Goal: Navigation & Orientation: Find specific page/section

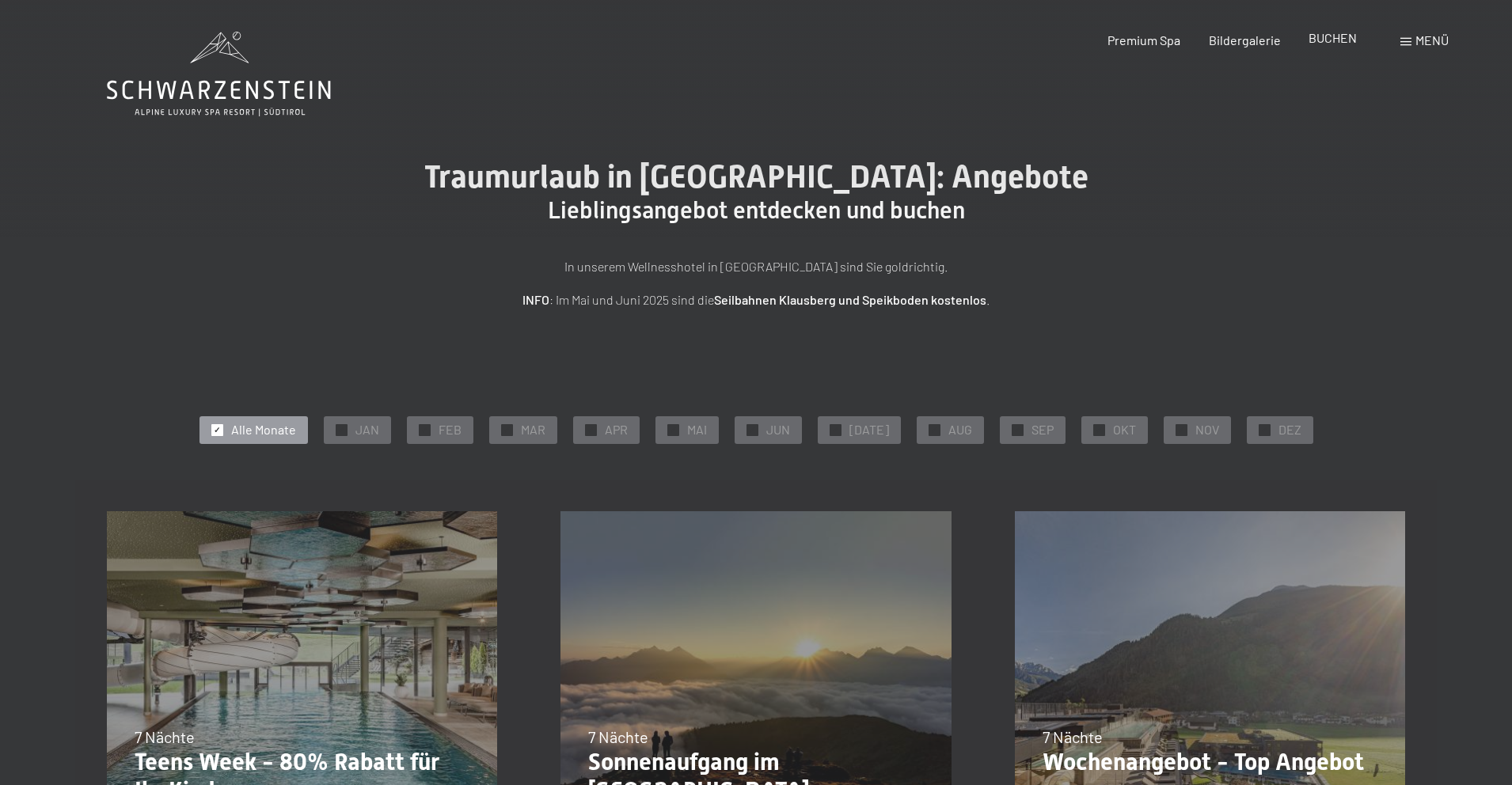
click at [1314, 40] on span "BUCHEN" at bounding box center [1332, 37] width 49 height 15
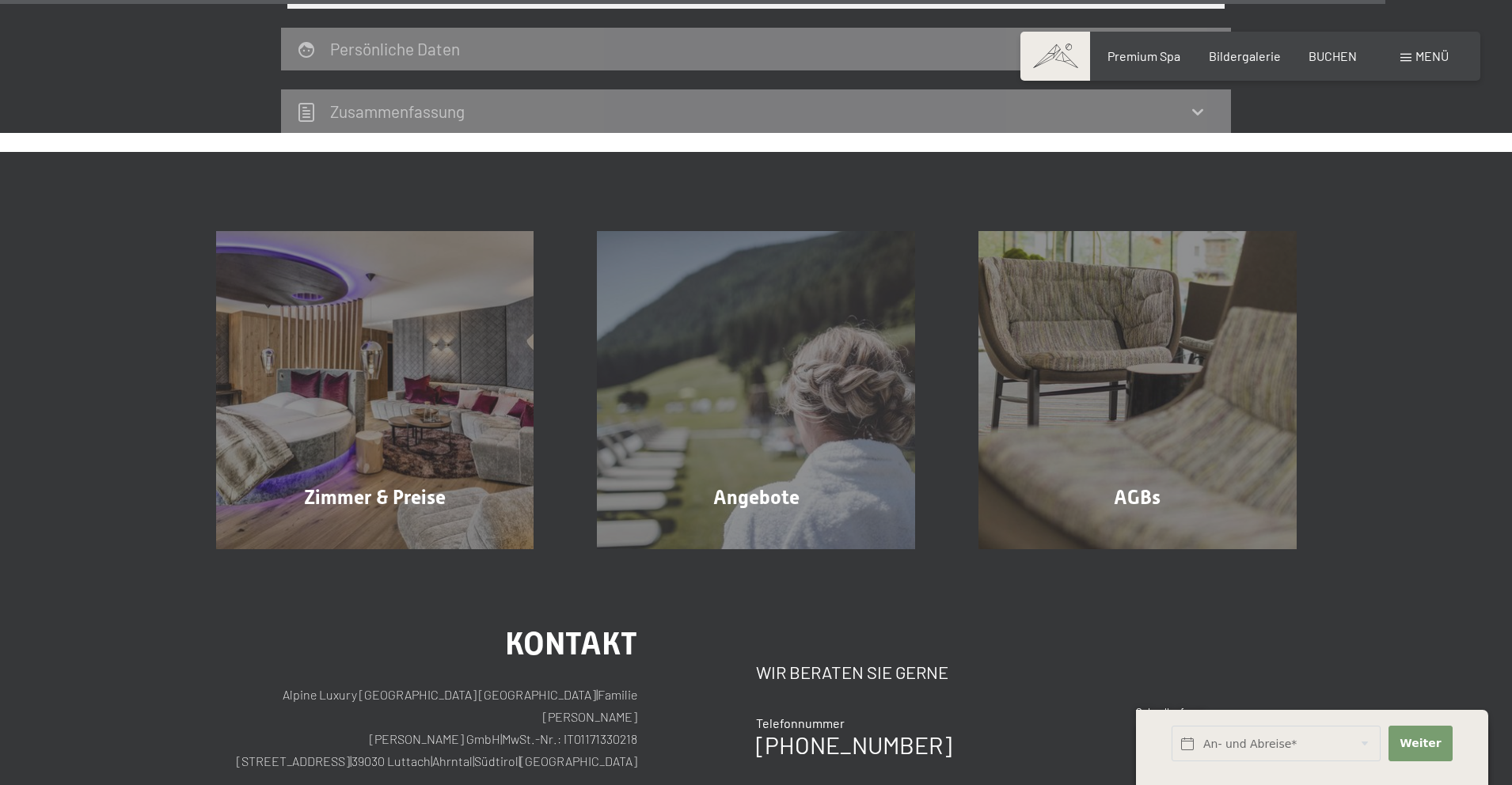
scroll to position [4741, 0]
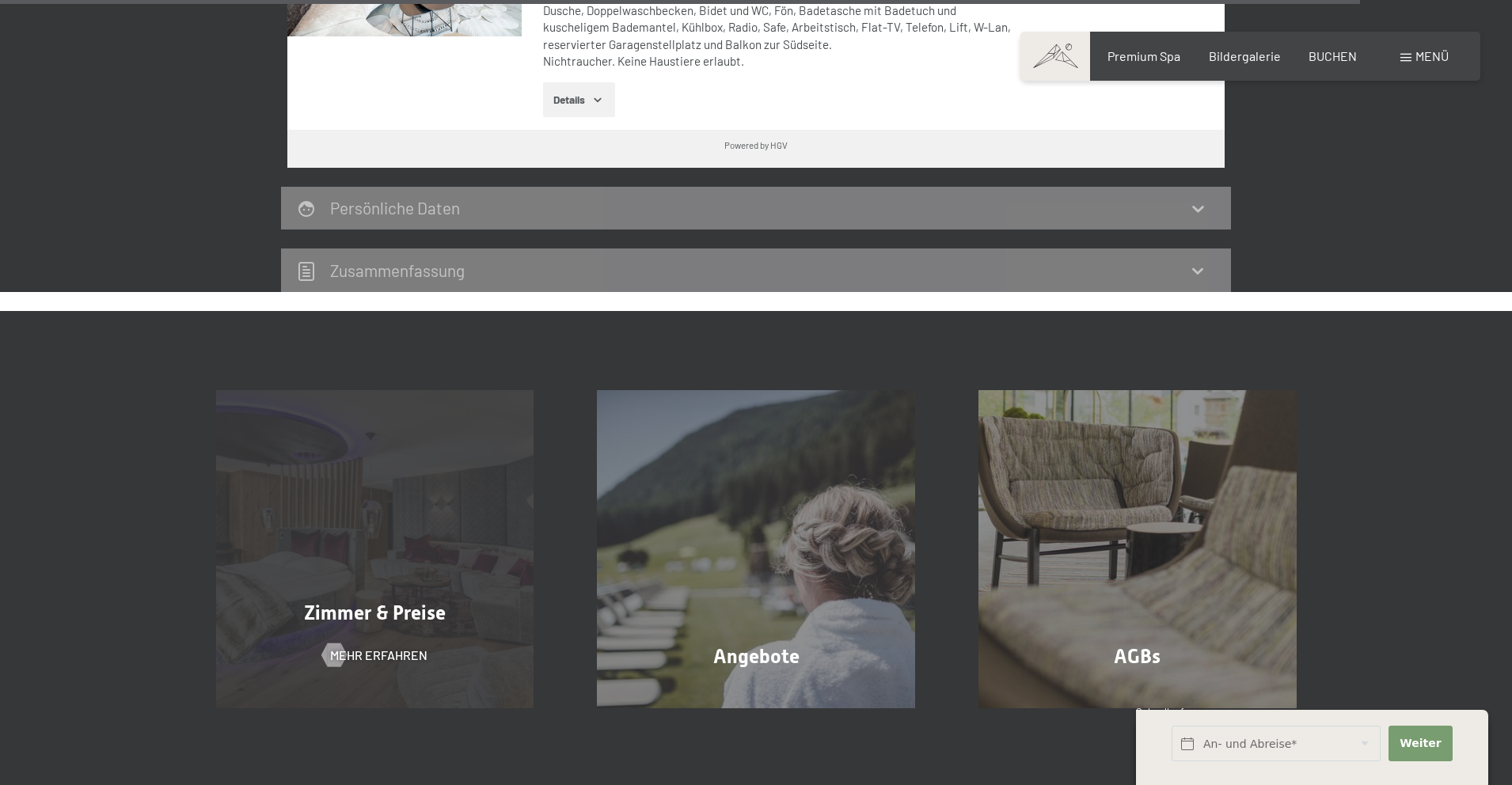
click at [360, 602] on span "Zimmer & Preise" at bounding box center [374, 613] width 142 height 23
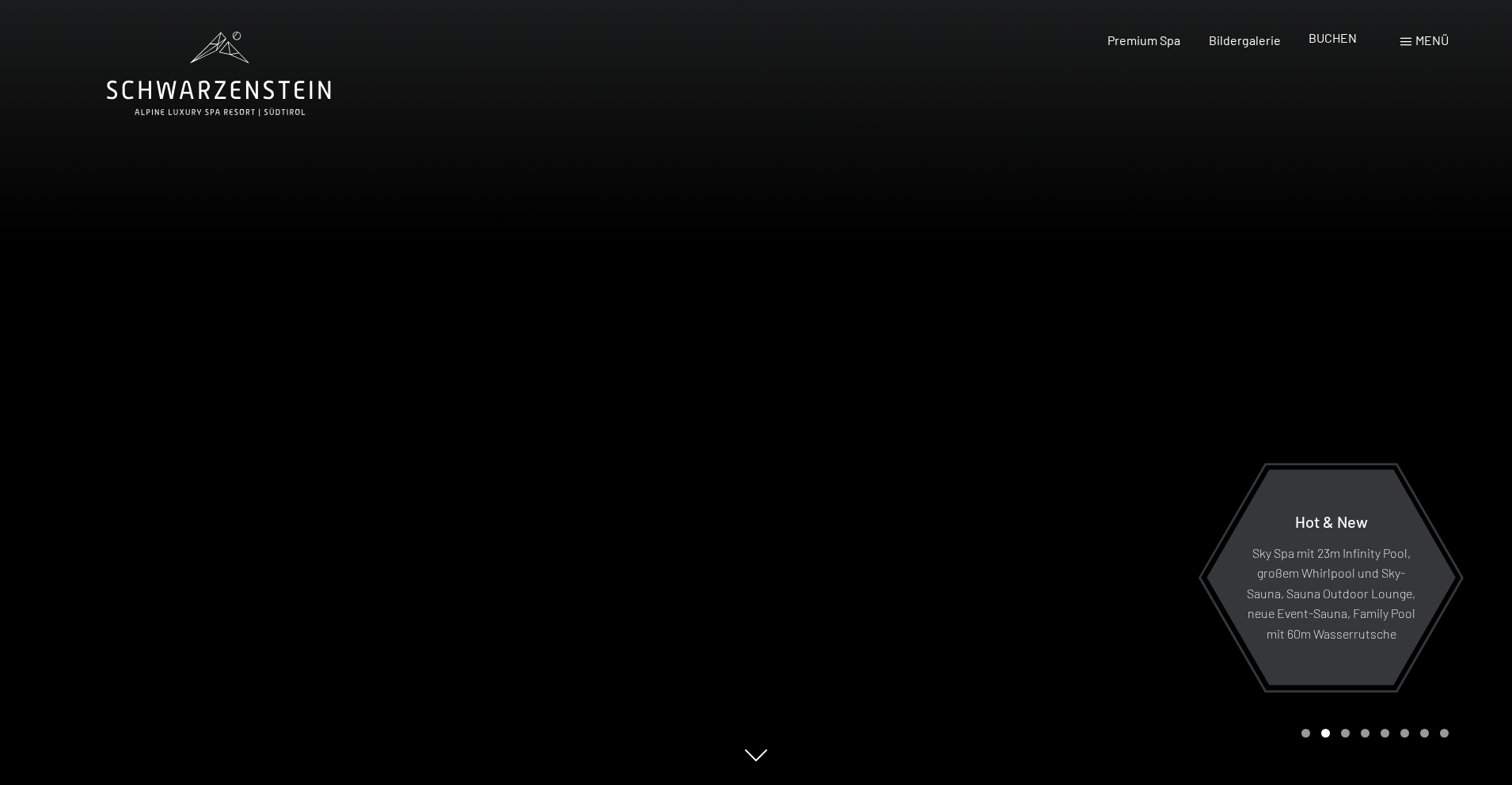
click at [1323, 41] on span "BUCHEN" at bounding box center [1332, 37] width 49 height 15
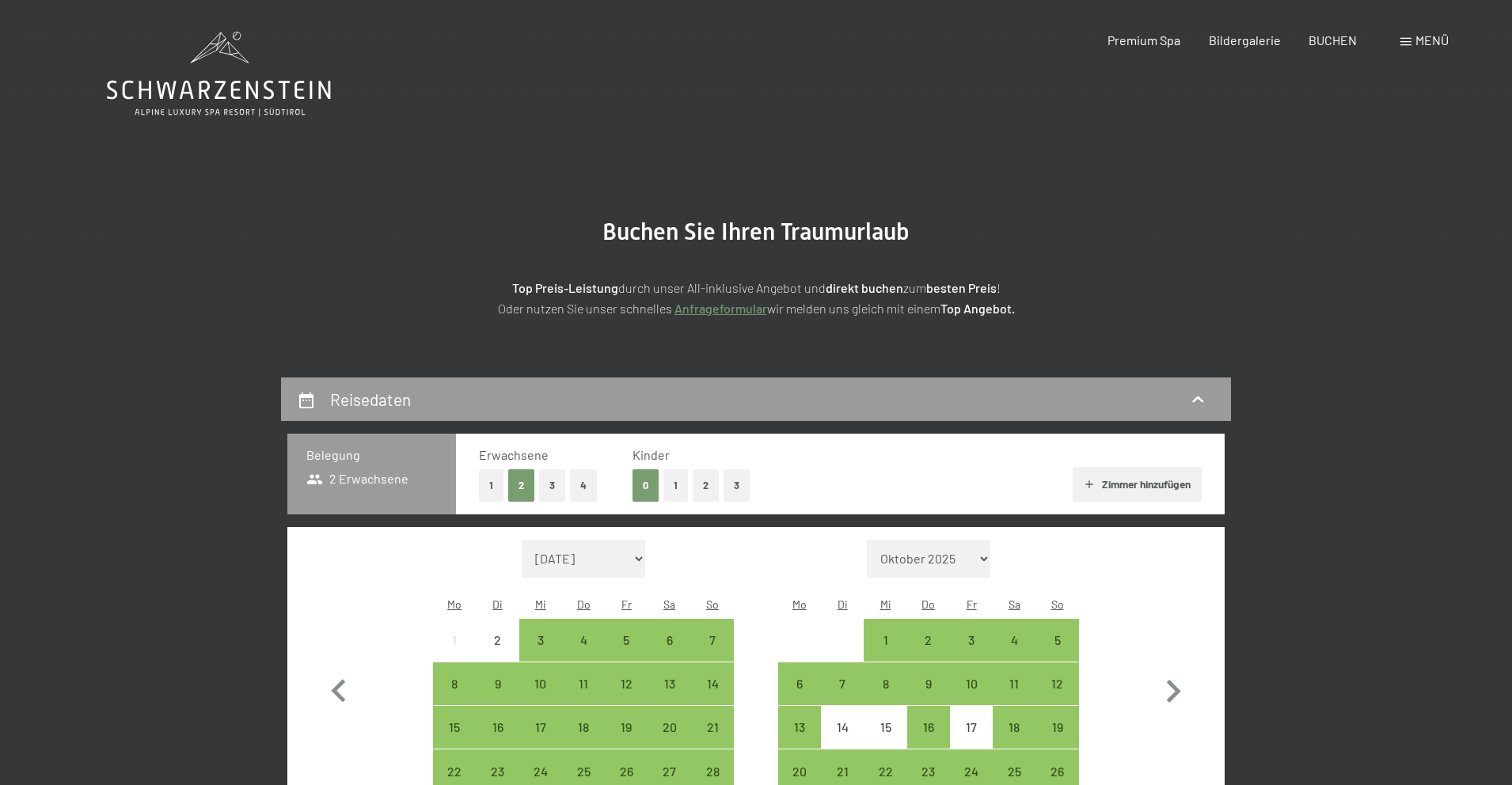
click at [1408, 40] on span at bounding box center [1406, 42] width 12 height 8
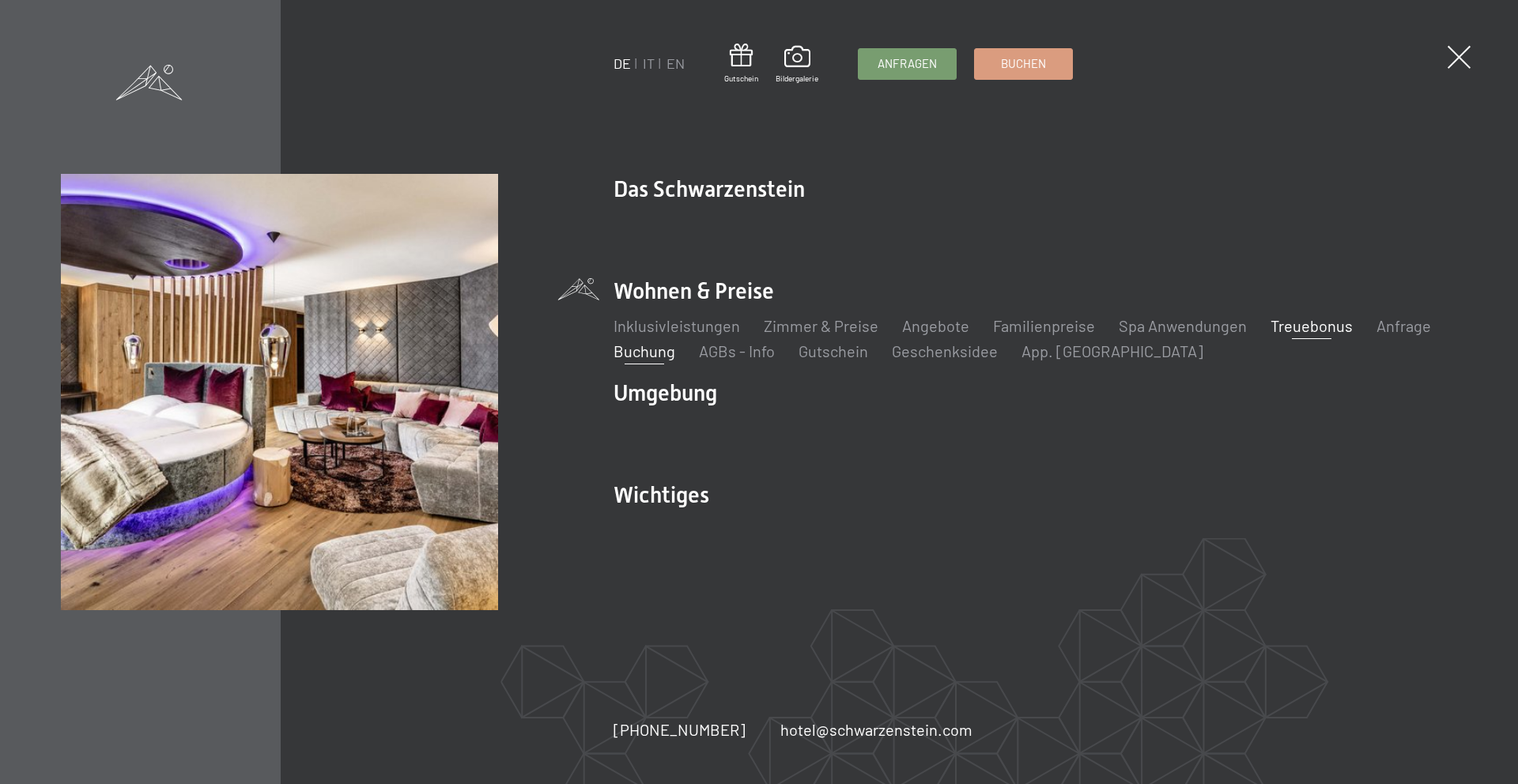
click at [1298, 326] on link "Treuebonus" at bounding box center [1311, 325] width 82 height 19
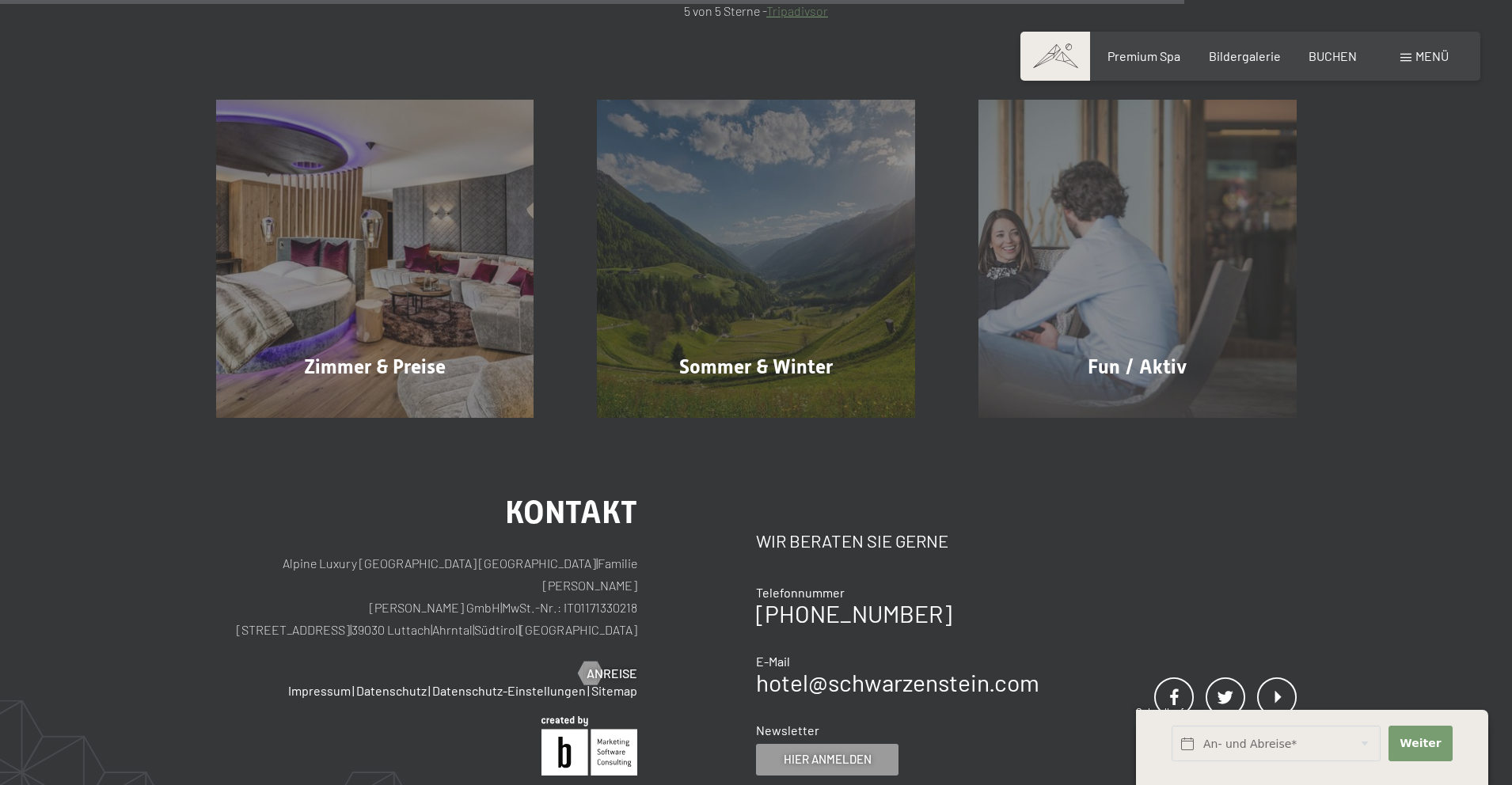
scroll to position [1296, 0]
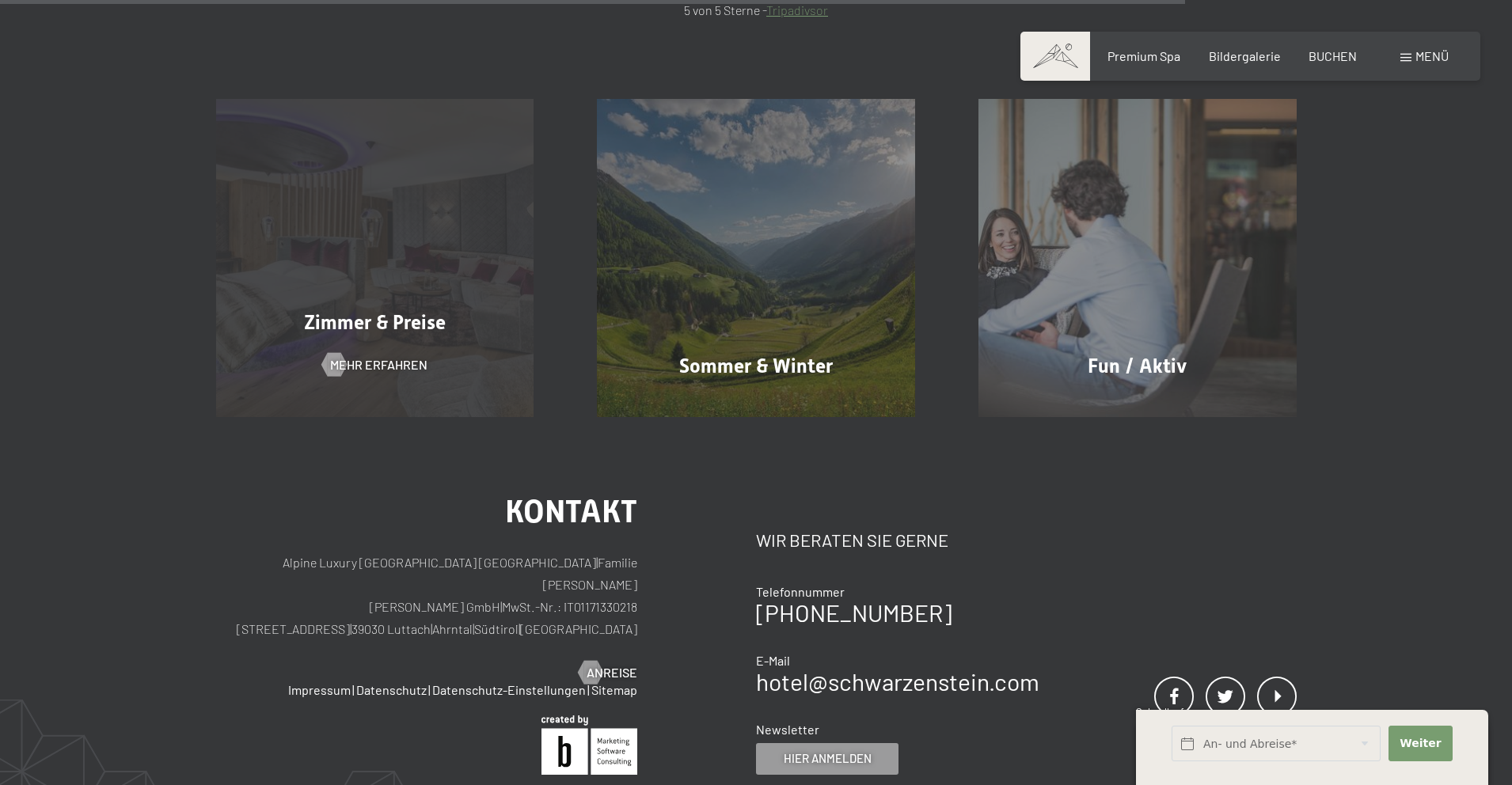
click at [365, 314] on span "Zimmer & Preise" at bounding box center [374, 322] width 142 height 23
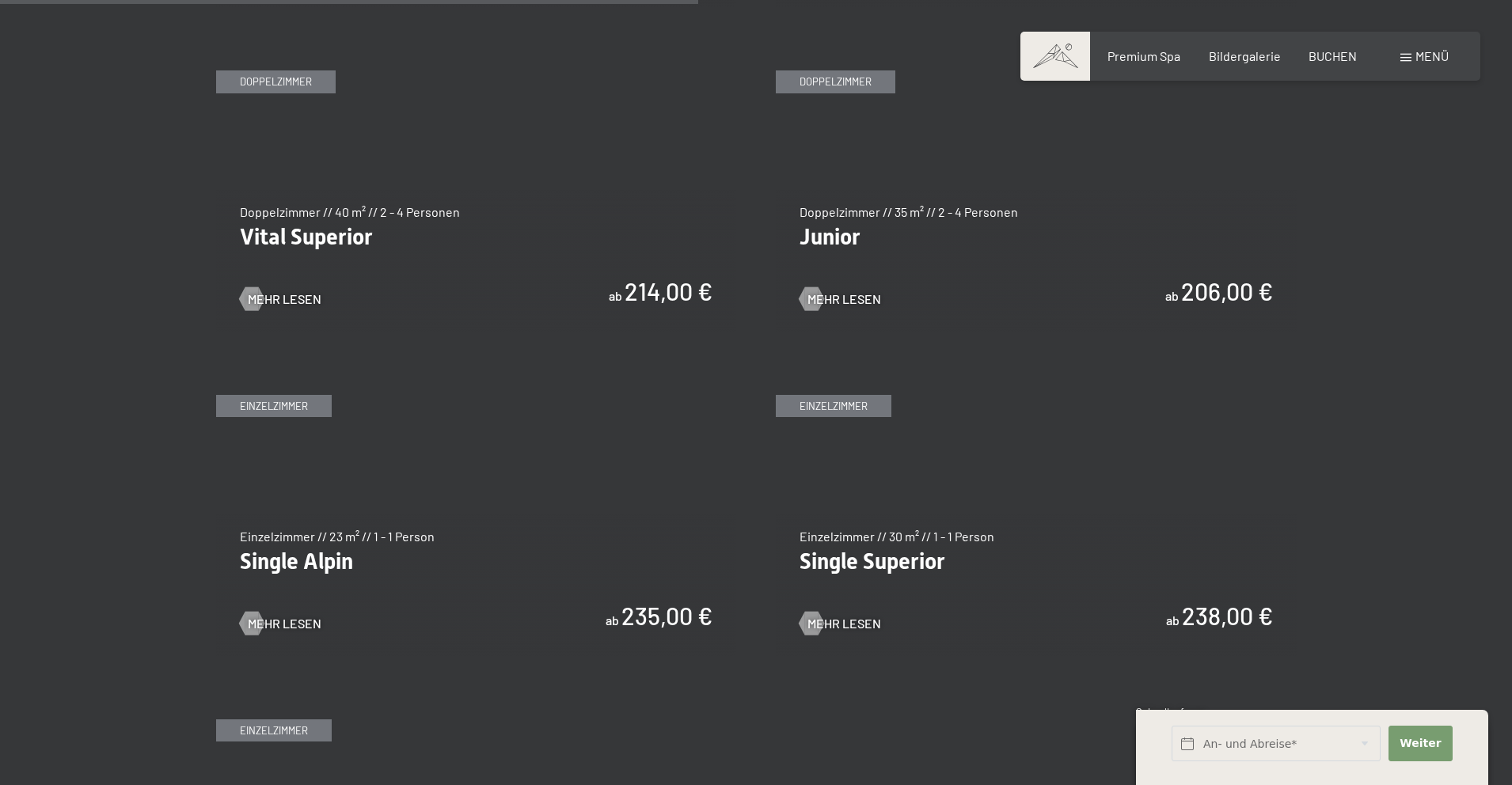
scroll to position [2311, 0]
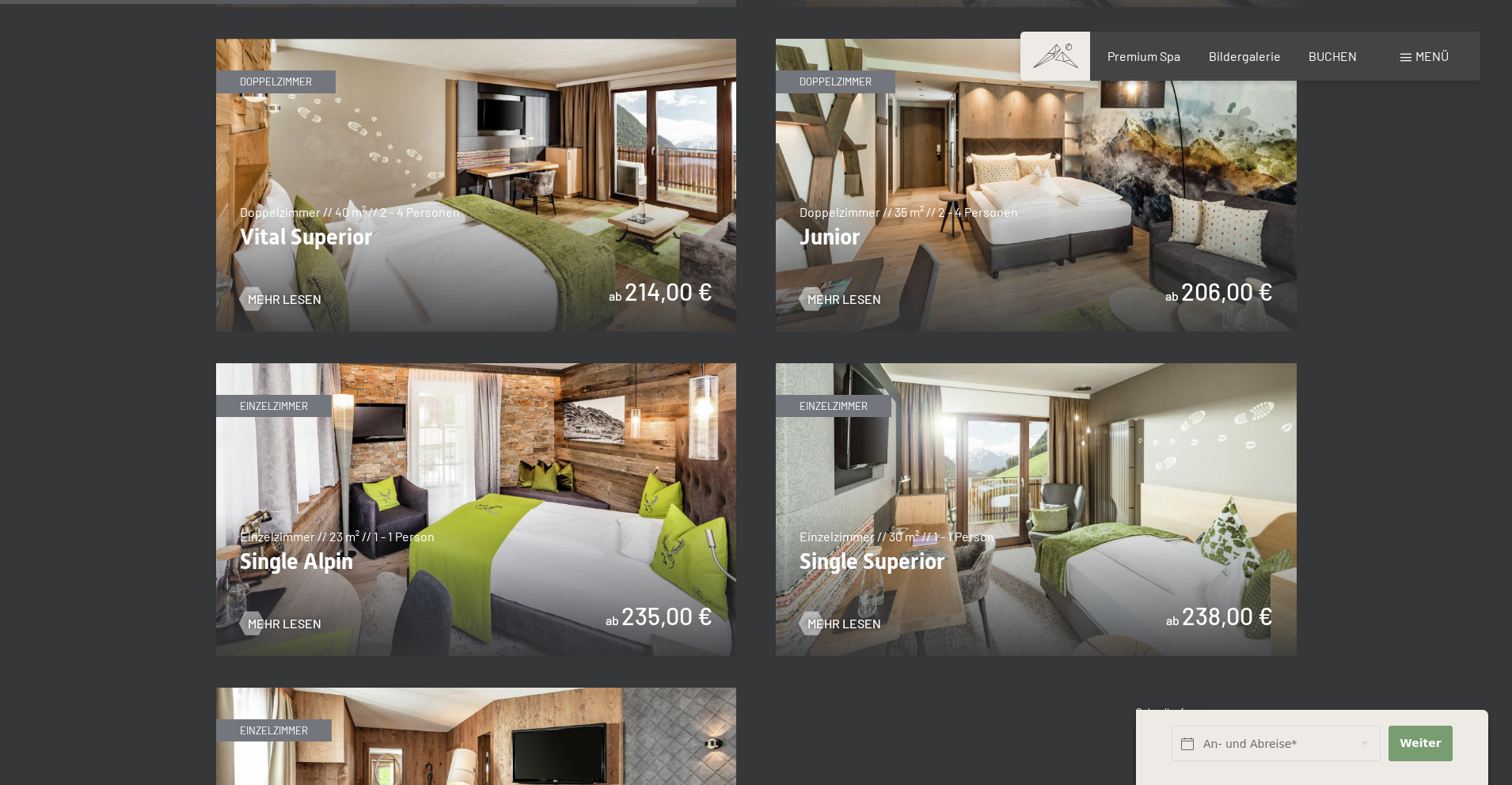
click at [482, 240] on img at bounding box center [476, 185] width 521 height 293
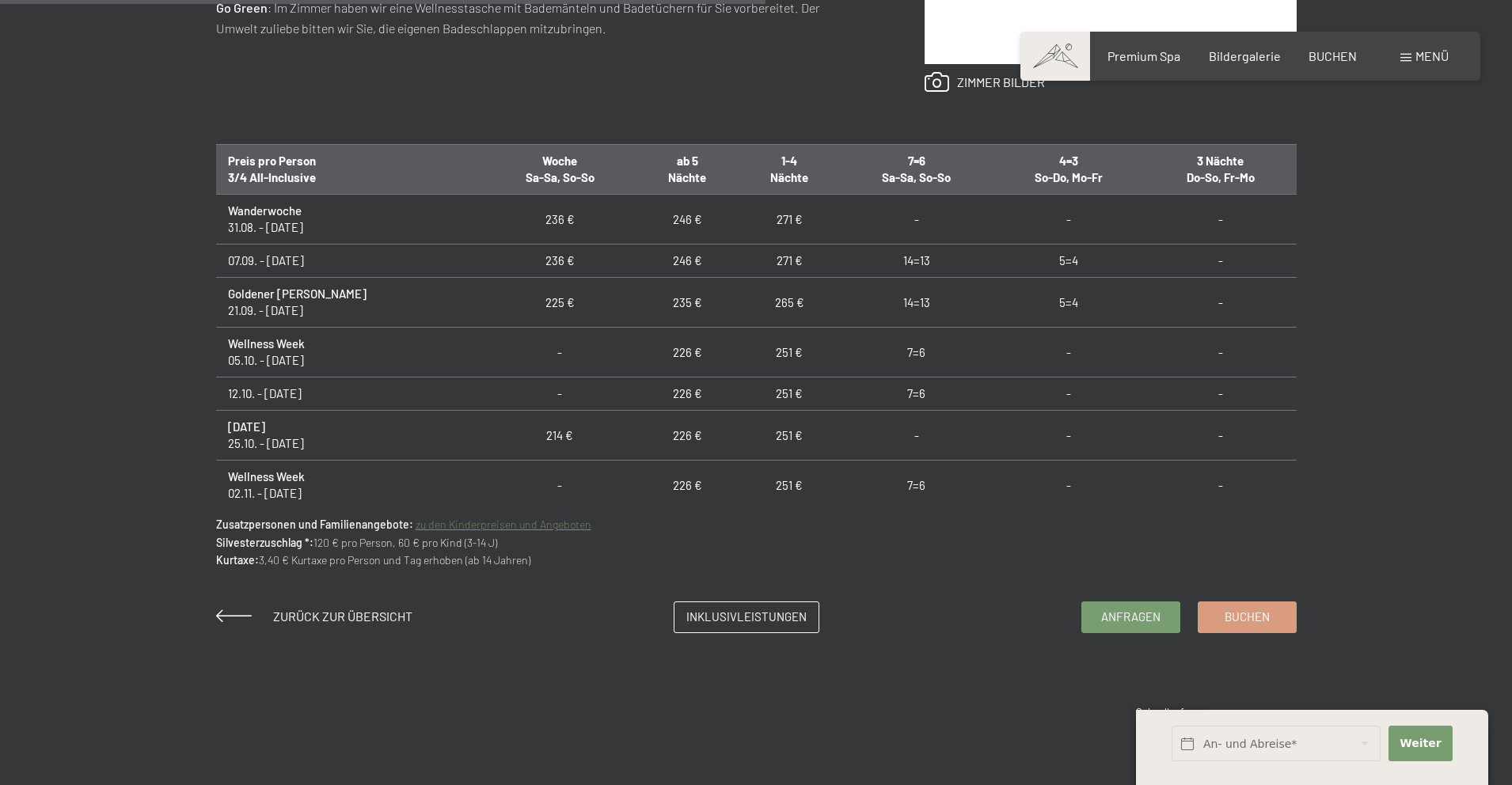
scroll to position [1006, 0]
